Goal: Use online tool/utility

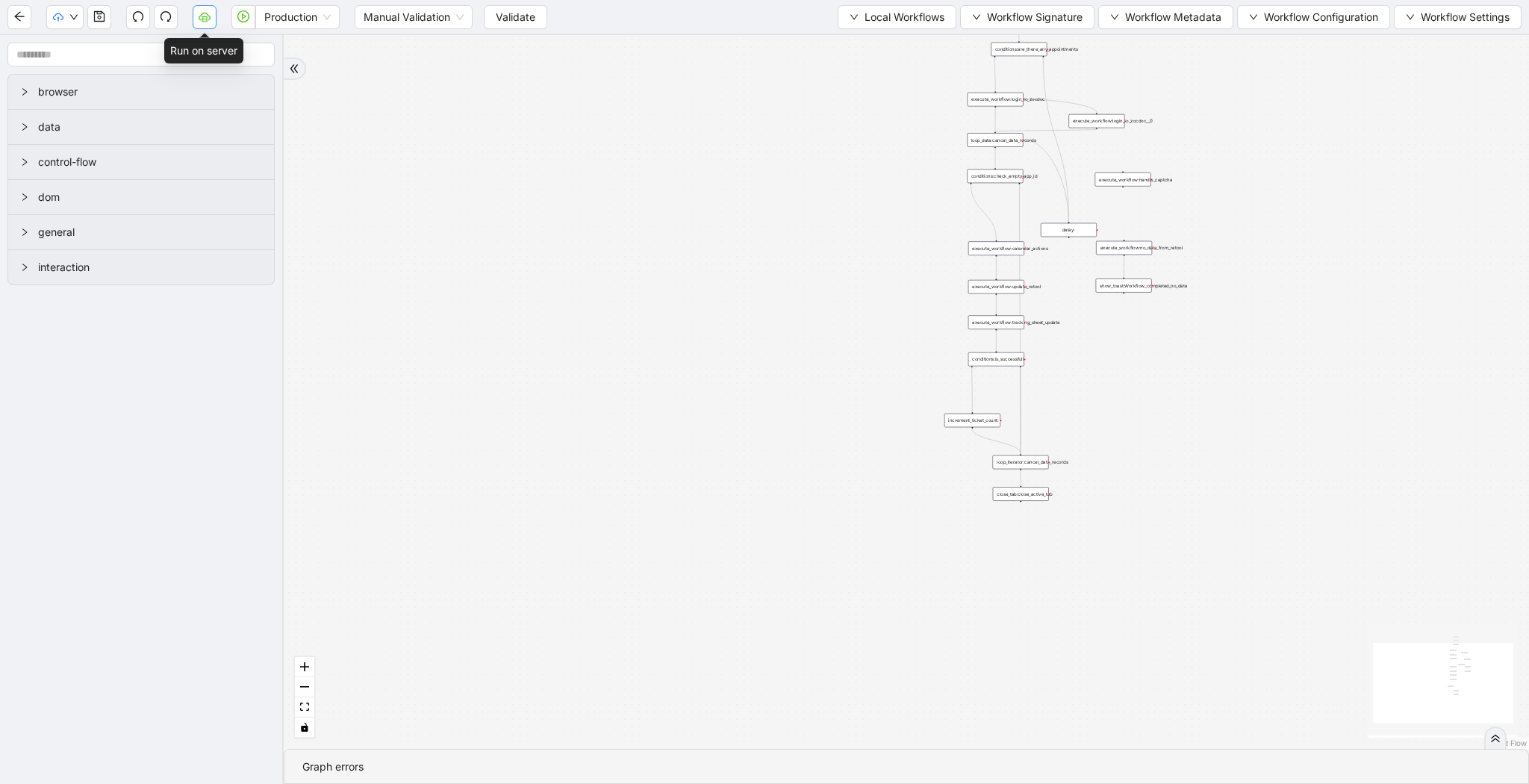
click at [201, 23] on button "button" at bounding box center [204, 17] width 24 height 24
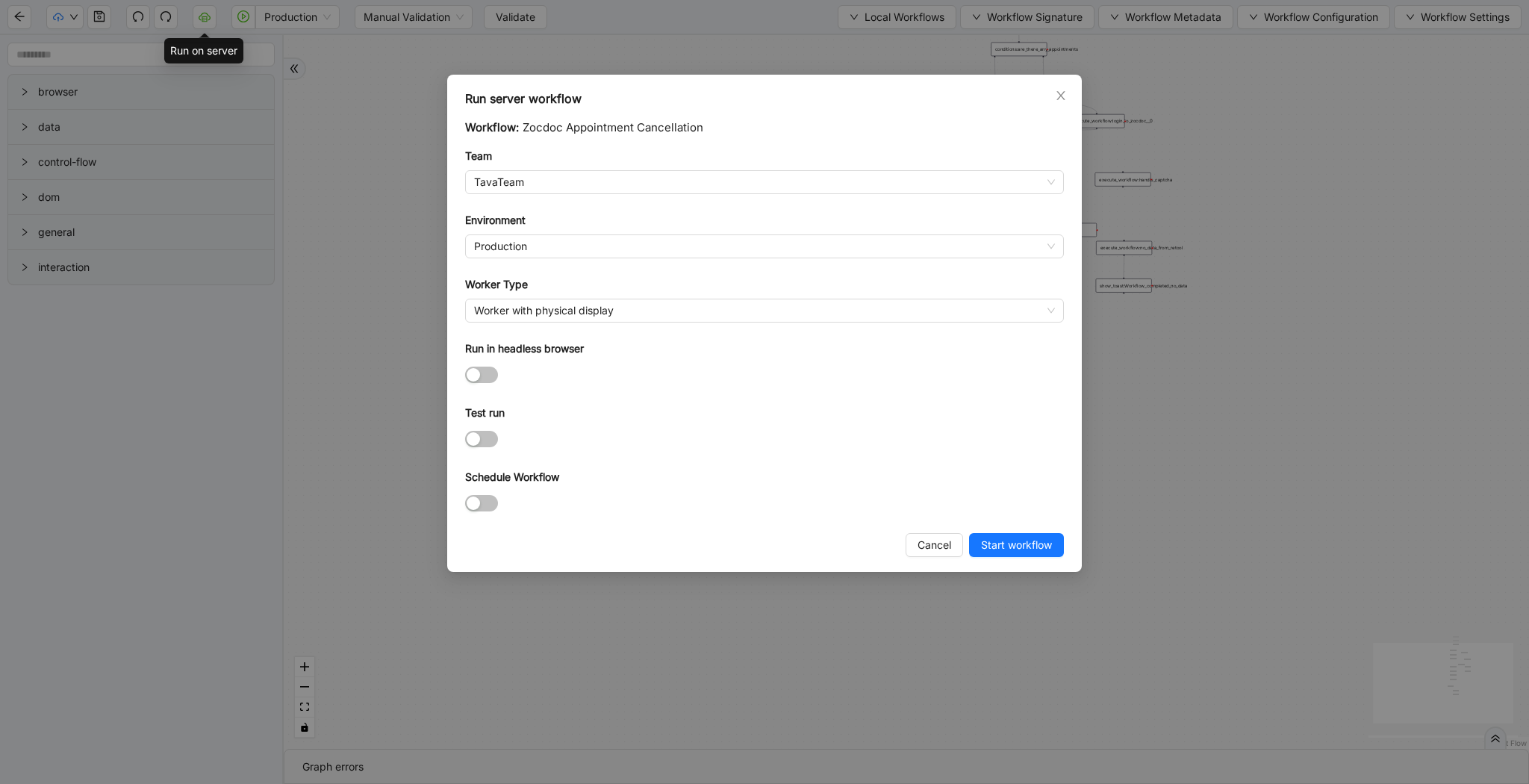
click at [509, 10] on div "Run server workflow Workflow: Zocdoc Appointment Cancellation Team TavaTeam Env…" at bounding box center [764, 392] width 1529 height 784
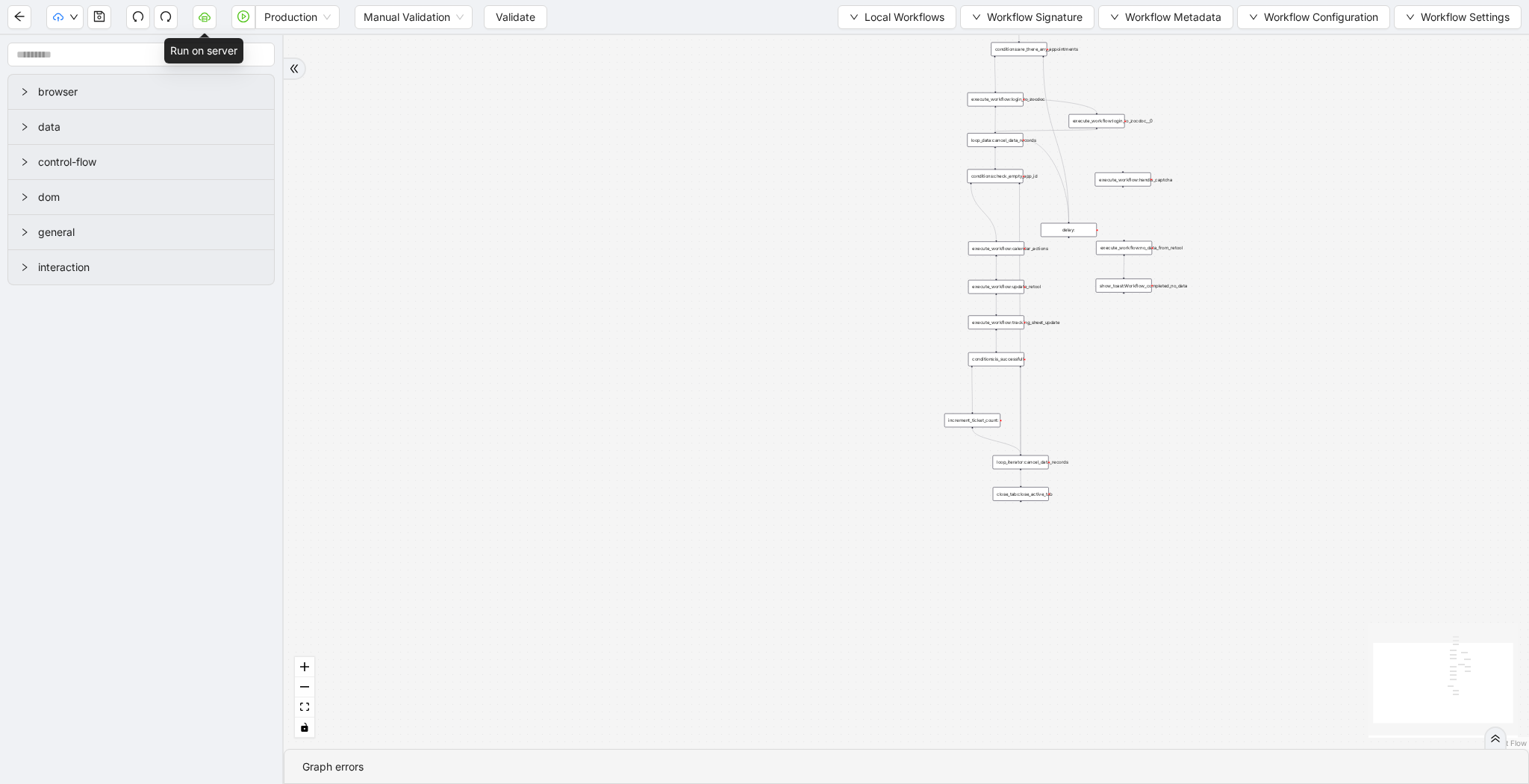
click at [509, 10] on div "Run server workflow Workflow: Zocdoc Appointment Cancellation Team TavaTeam Env…" at bounding box center [764, 392] width 1529 height 784
click at [509, 10] on span "Validate" at bounding box center [515, 17] width 39 height 17
click at [197, 22] on button "button" at bounding box center [204, 17] width 24 height 24
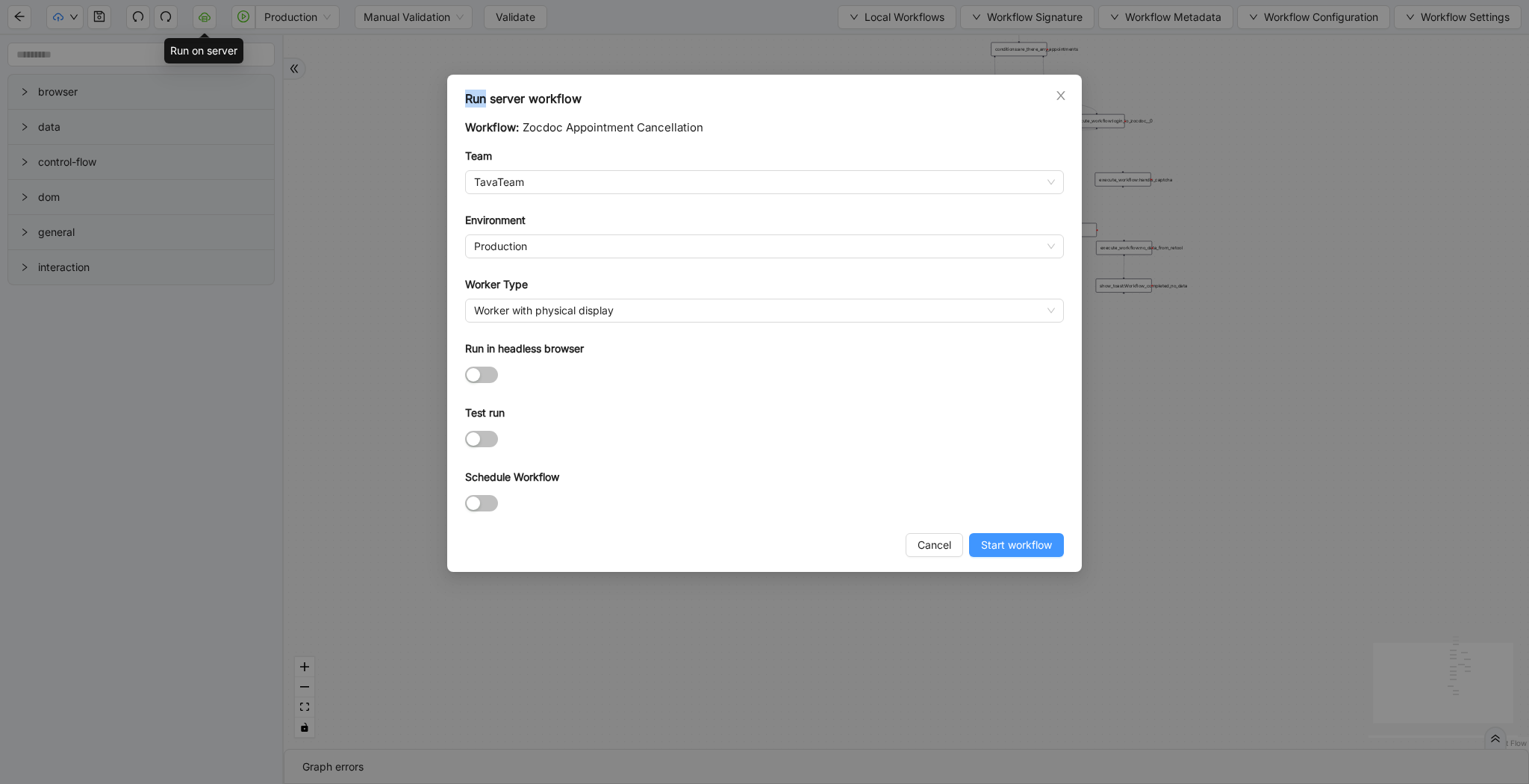
click at [1018, 550] on span "Start workflow" at bounding box center [1016, 545] width 71 height 17
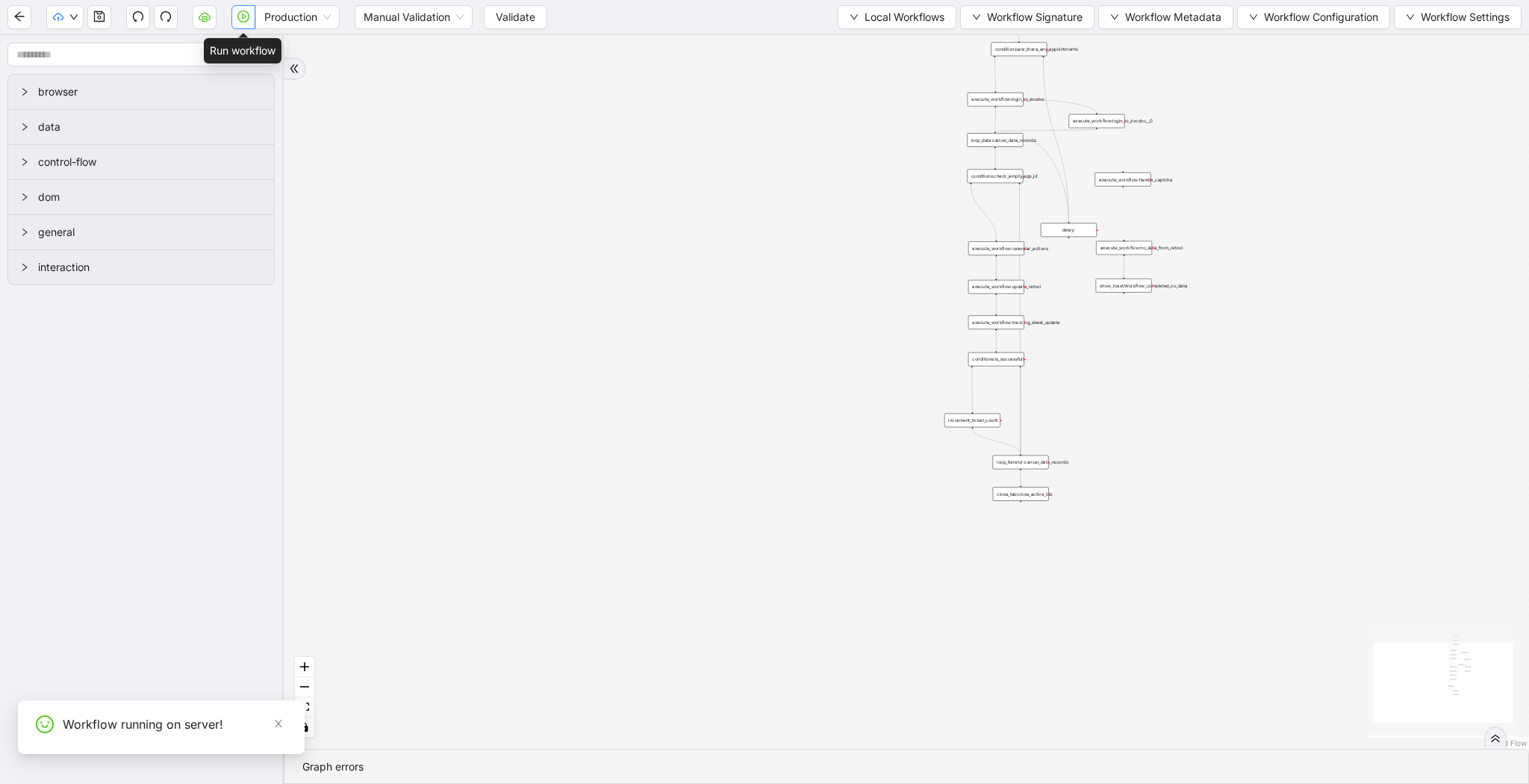
click at [242, 21] on icon "play-circle" at bounding box center [243, 17] width 12 height 12
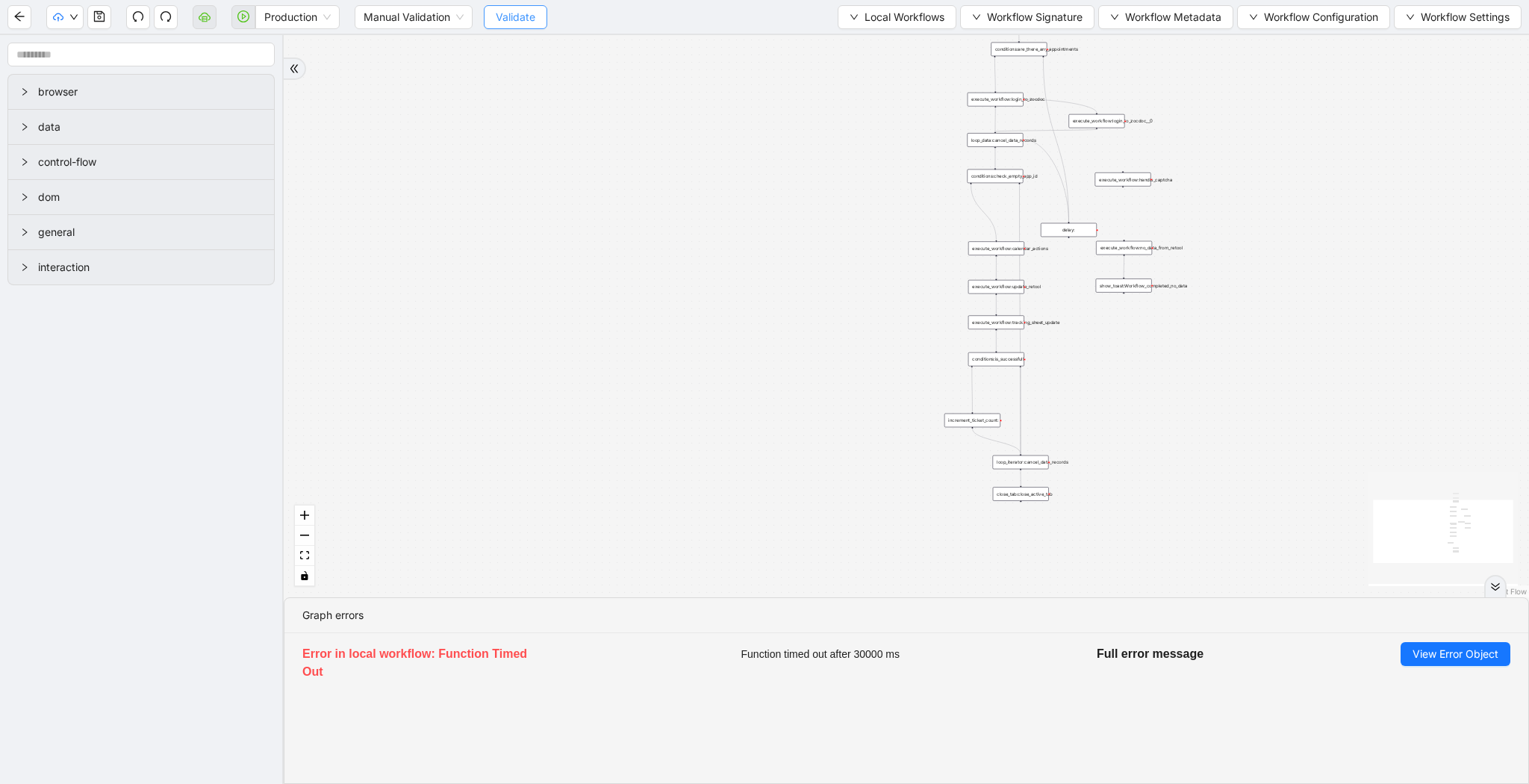
click at [517, 14] on span "Validate" at bounding box center [515, 17] width 39 height 17
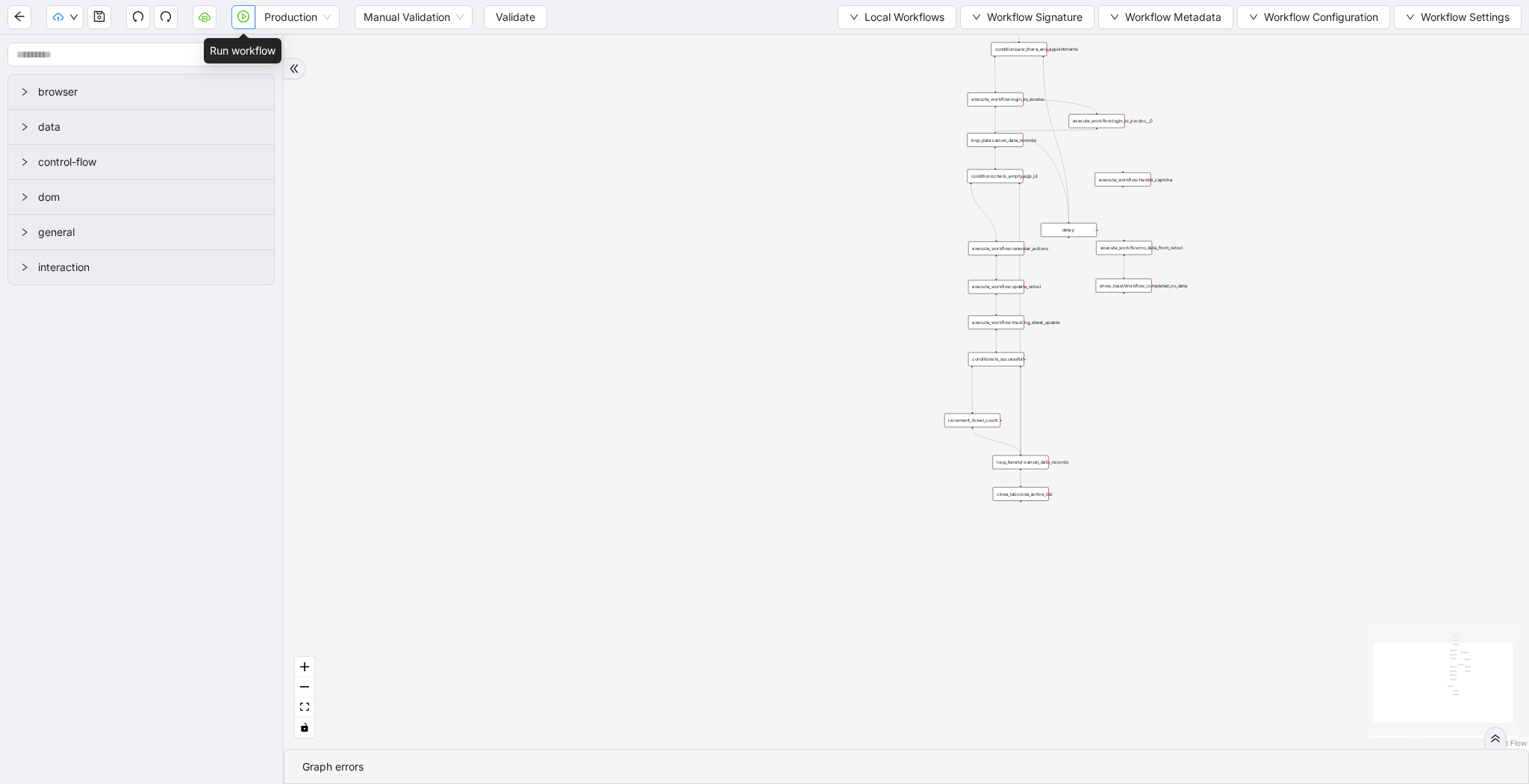
click at [238, 11] on icon "play-circle" at bounding box center [243, 17] width 12 height 12
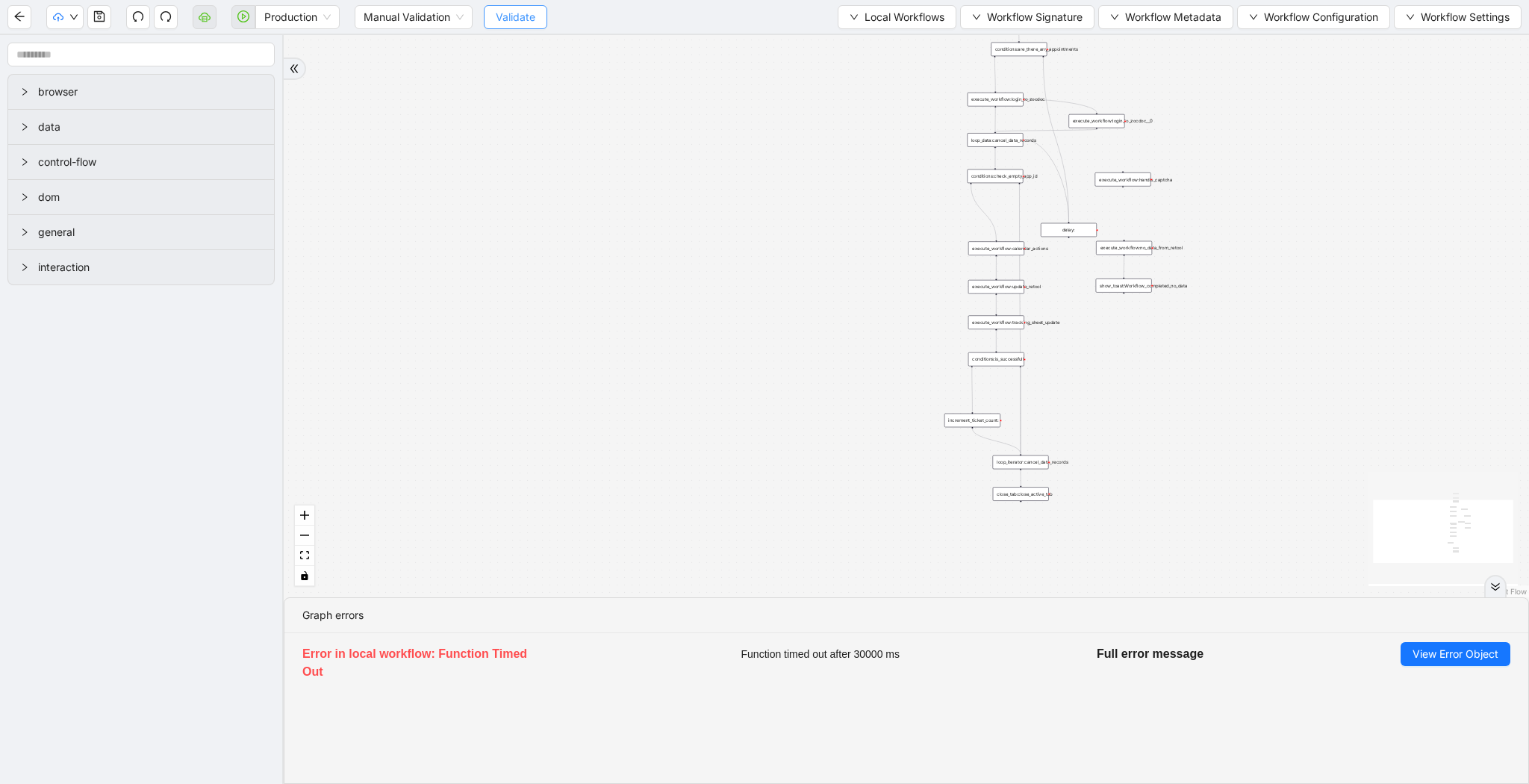
click at [522, 26] on button "Validate" at bounding box center [515, 17] width 64 height 24
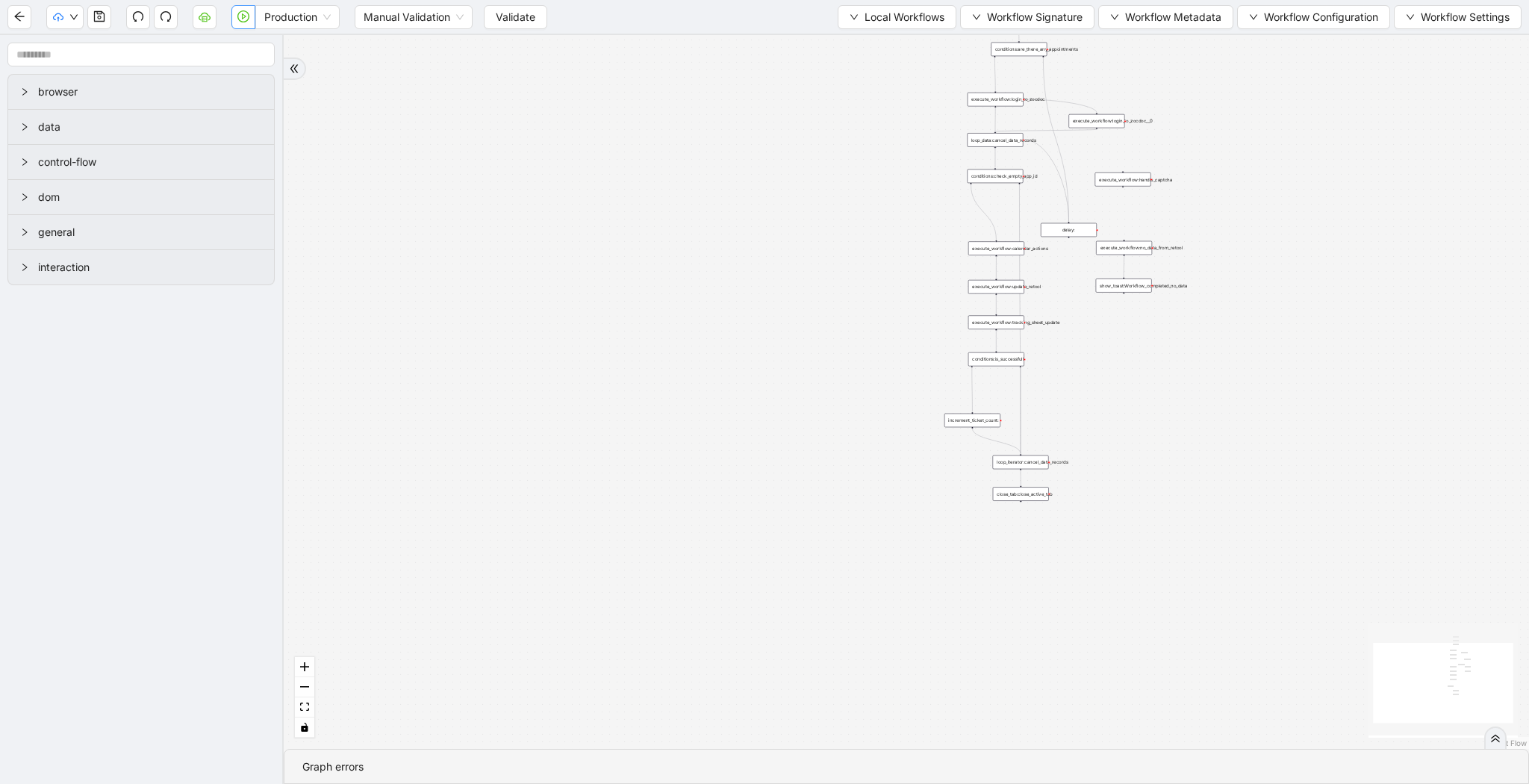
click at [244, 26] on button "button" at bounding box center [243, 17] width 24 height 24
